Goal: Check status: Check status

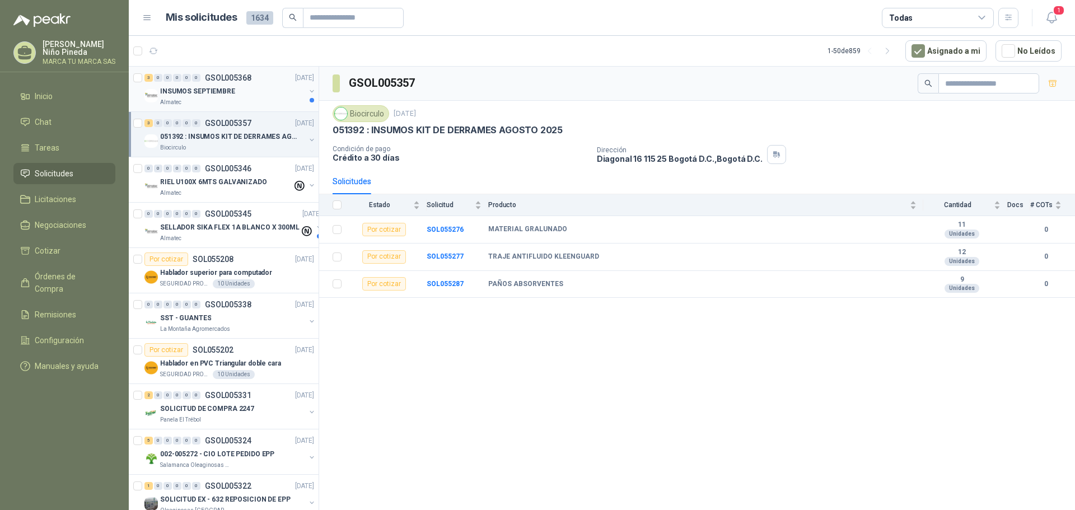
click at [250, 97] on div "INSUMOS SEPTIEMBRE" at bounding box center [232, 91] width 145 height 13
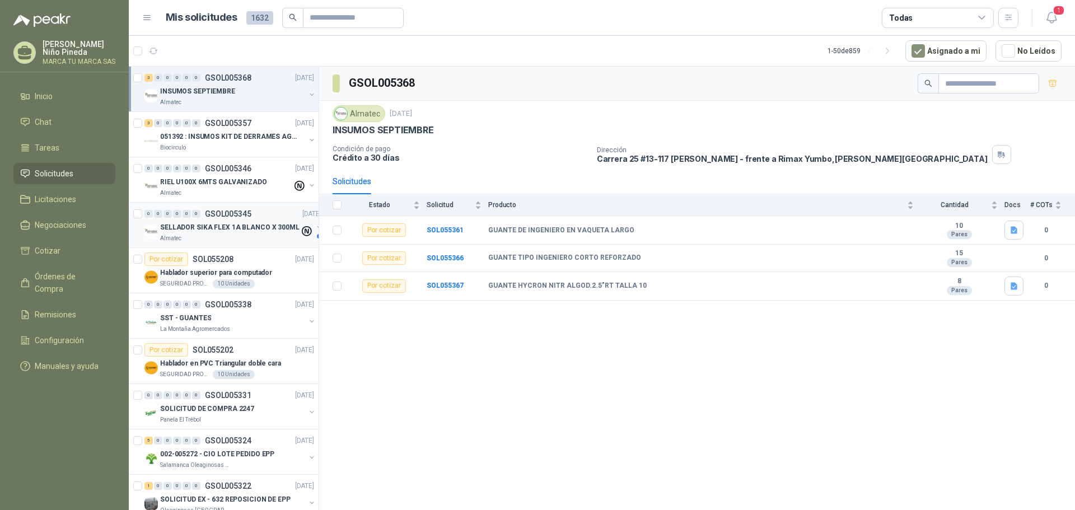
click at [260, 240] on div "Almatec" at bounding box center [229, 238] width 139 height 9
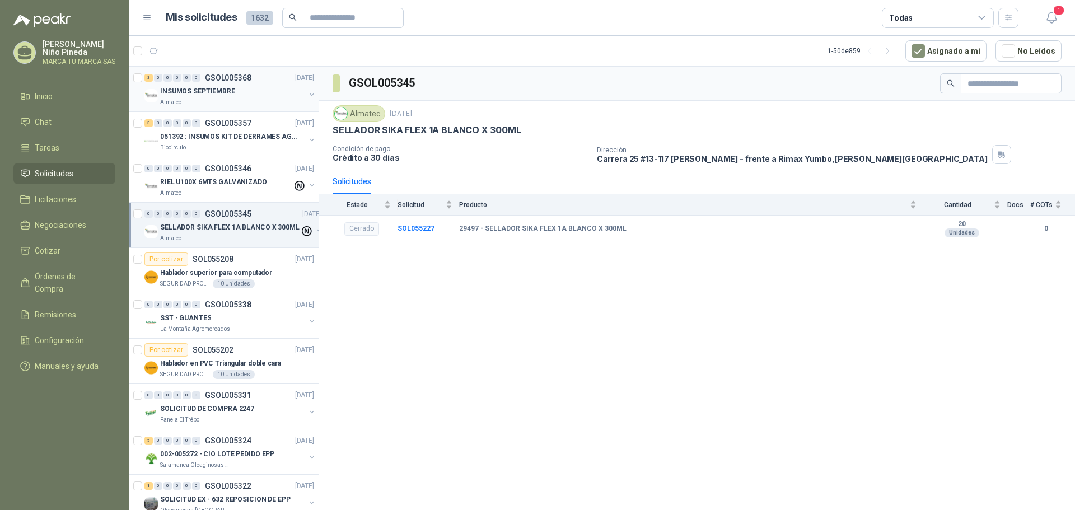
click at [221, 83] on div "3 0 0 0 0 0 GSOL005368 [DATE]" at bounding box center [230, 77] width 172 height 13
